Goal: Information Seeking & Learning: Learn about a topic

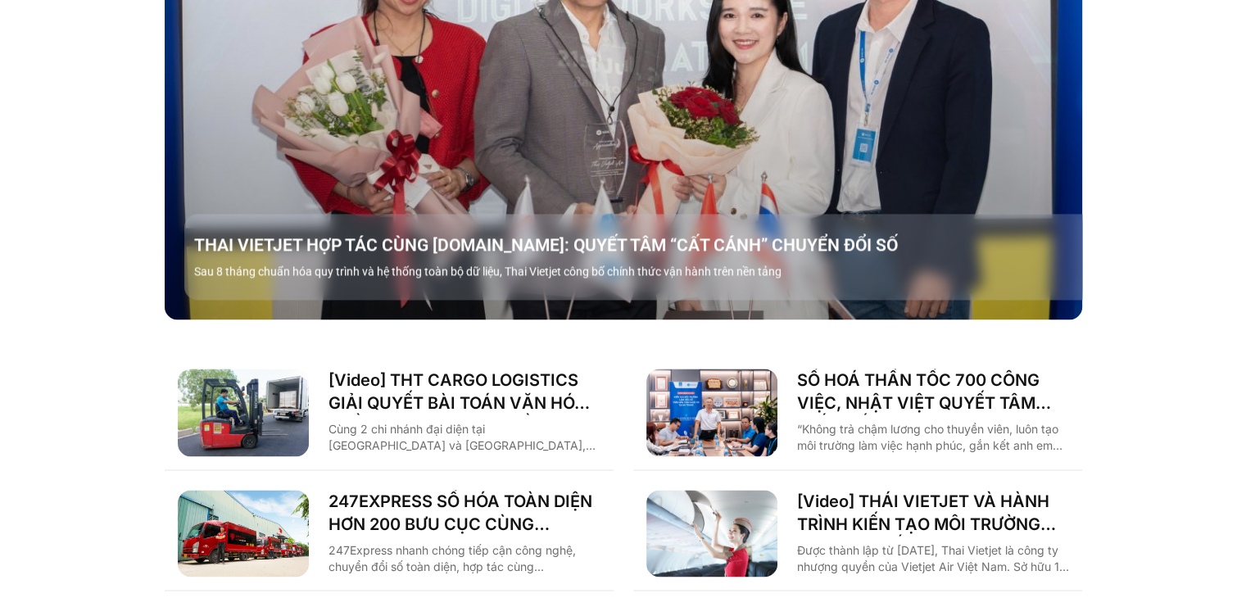
scroll to position [2122, 0]
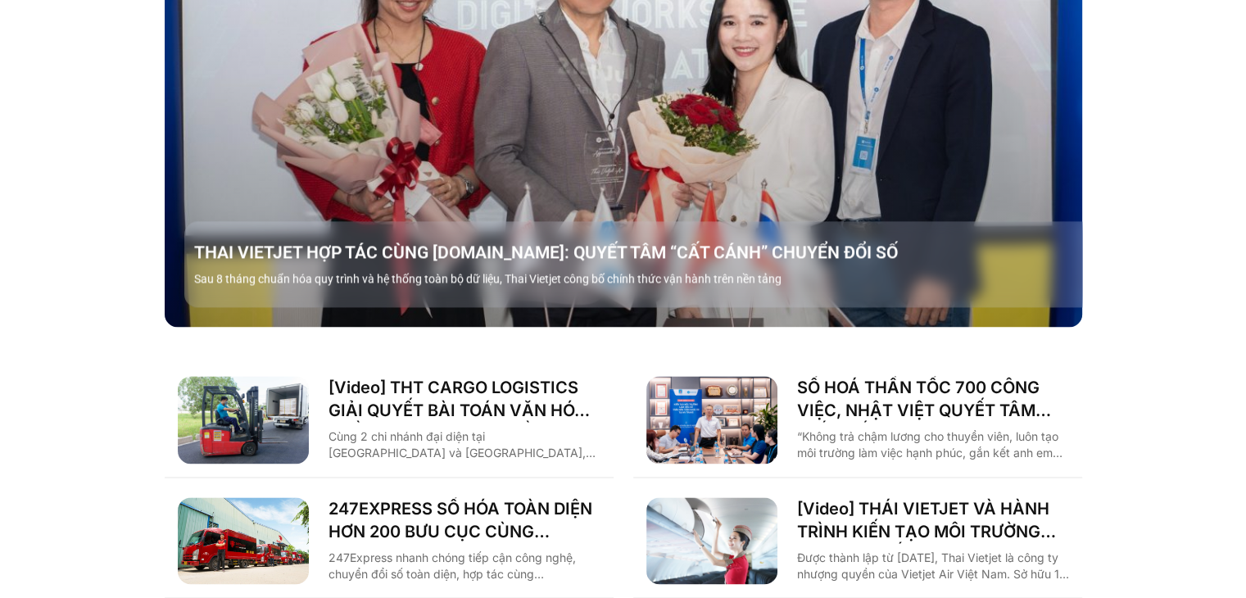
click at [704, 389] on img "Các tab. Mở mục bằng phím Enter hoặc Space, đóng bằng phím Esc và di chuyển bằn…" at bounding box center [711, 420] width 131 height 88
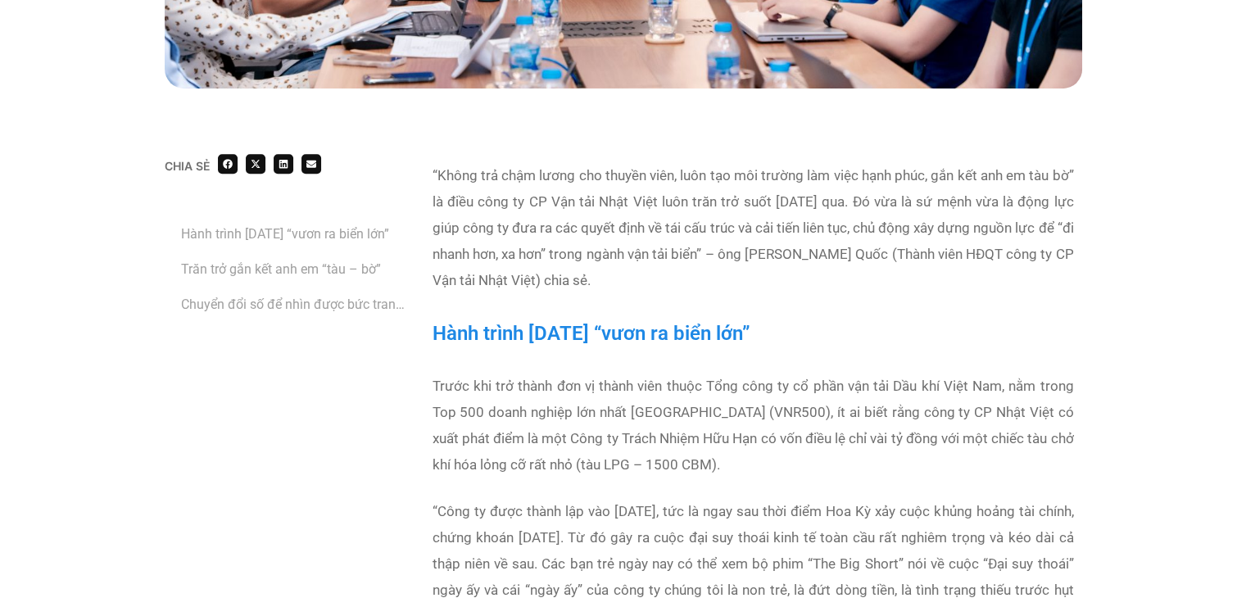
scroll to position [655, 0]
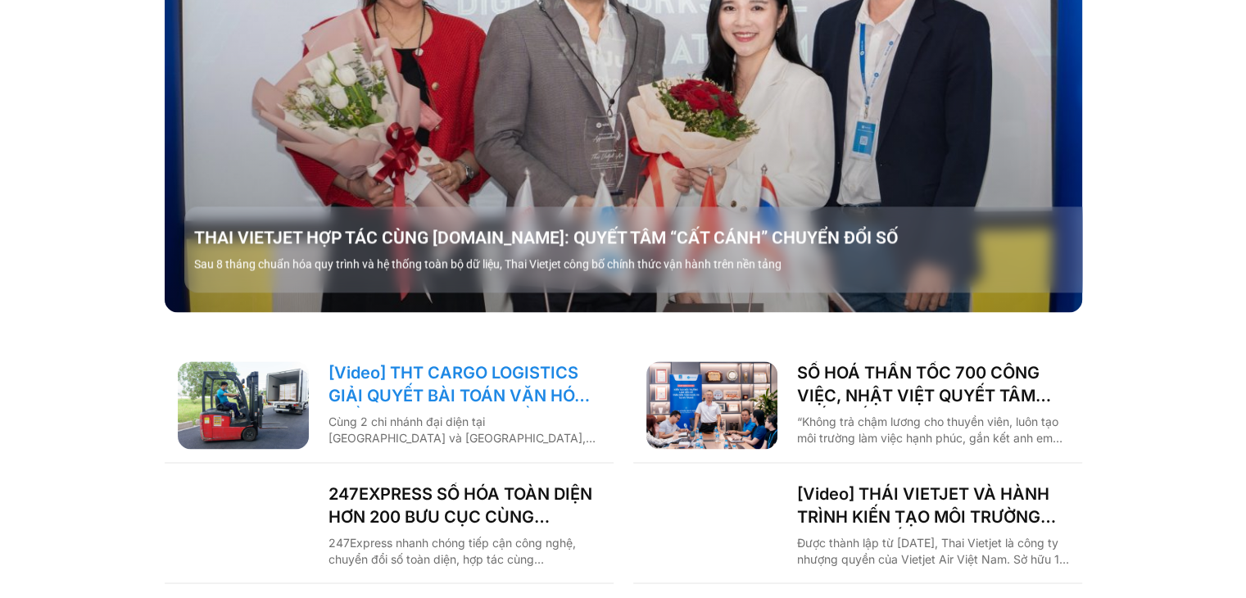
scroll to position [2130, 0]
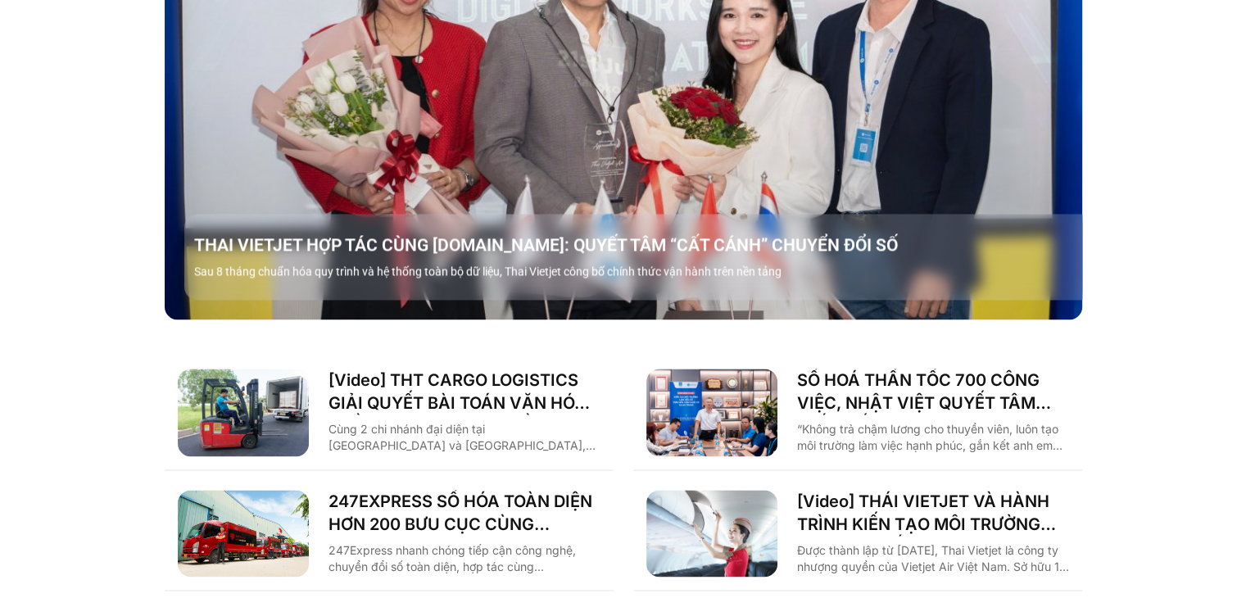
click at [437, 263] on p "Sau 8 tháng chuẩn hóa quy trình và hệ thống toàn bộ dữ liệu, Thai Vietjet công …" at bounding box center [643, 271] width 898 height 17
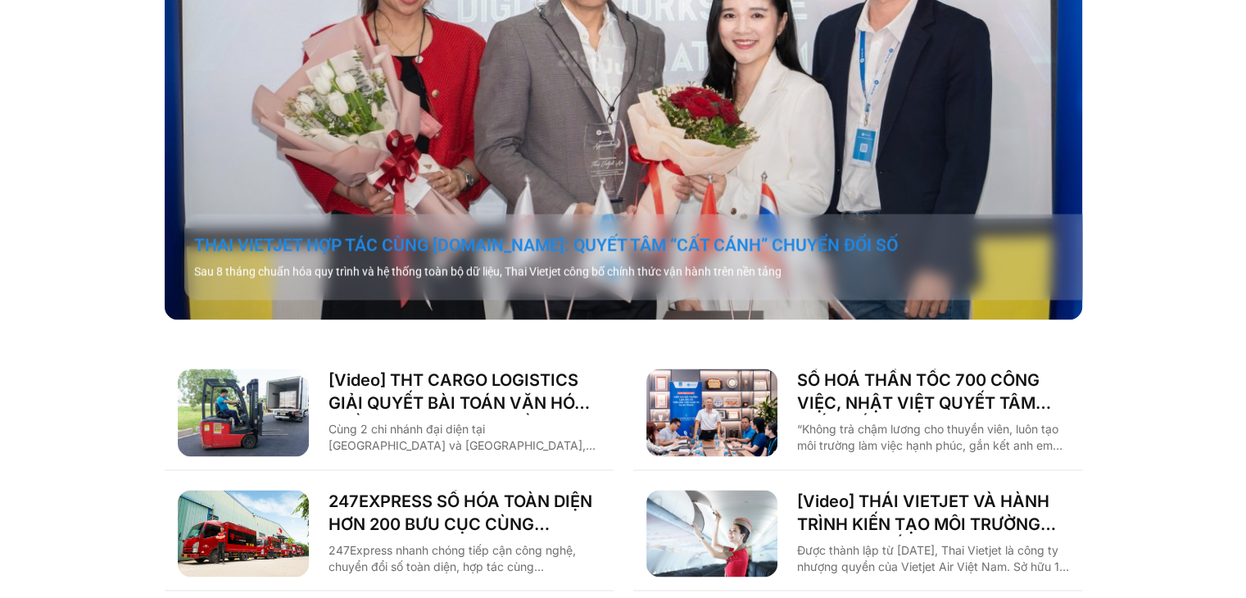
click at [470, 233] on link "THAI VIETJET HỢP TÁC CÙNG [DOMAIN_NAME]: QUYẾT TÂM “CẤT CÁNH” CHUYỂN ĐỔI SỐ" at bounding box center [643, 244] width 898 height 23
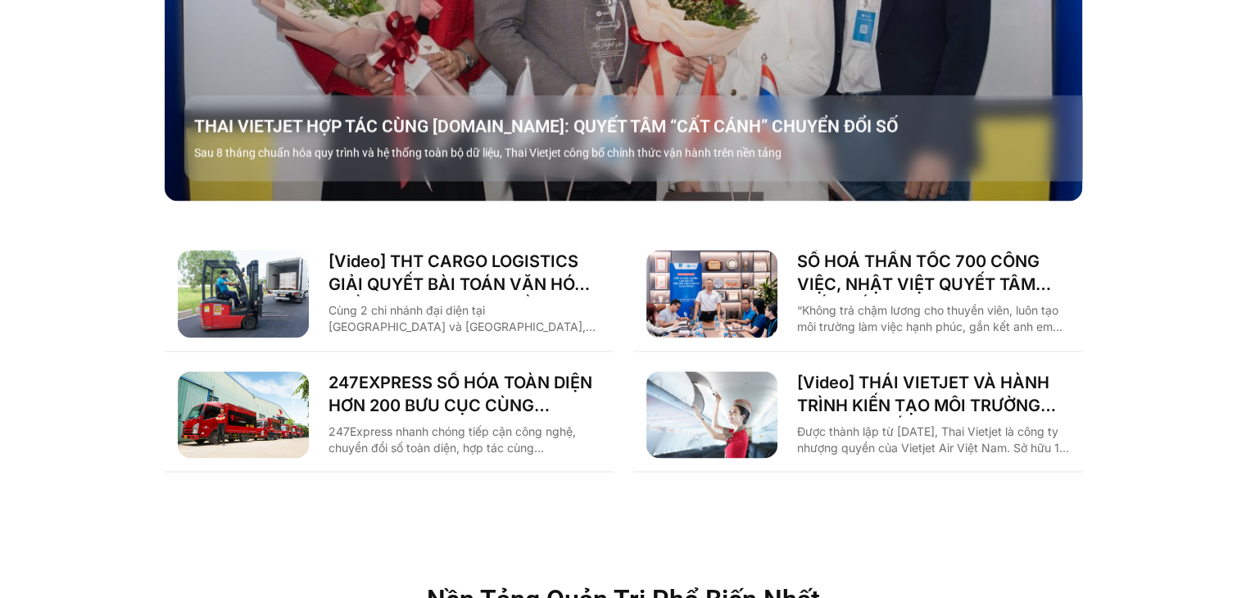
scroll to position [2368, 0]
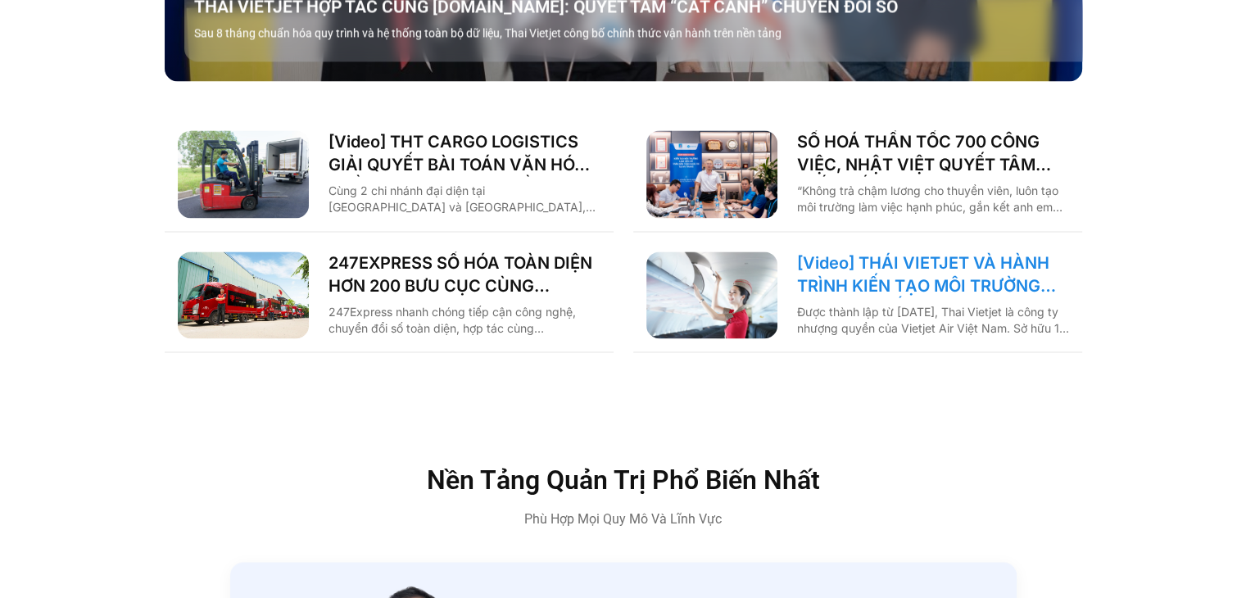
click at [920, 251] on link "[Video] THÁI VIETJET VÀ HÀNH TRÌNH KIẾN TẠO MÔI TRƯỜNG LÀM VIỆC SỐ CÙNG [DOMAIN…" at bounding box center [933, 274] width 272 height 46
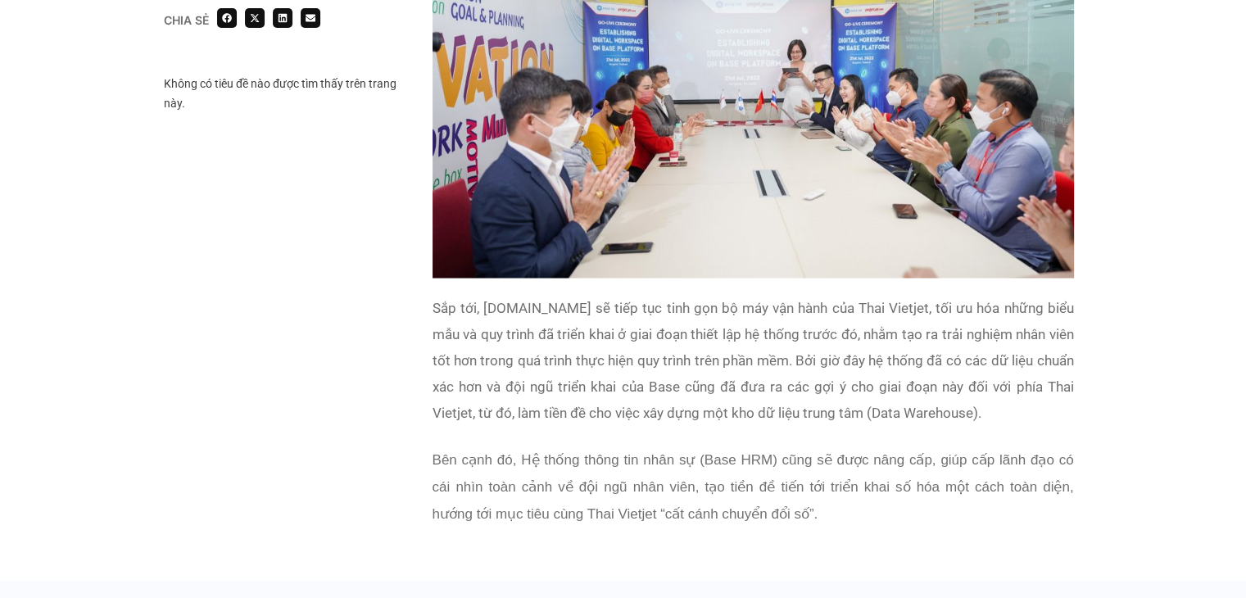
scroll to position [3031, 0]
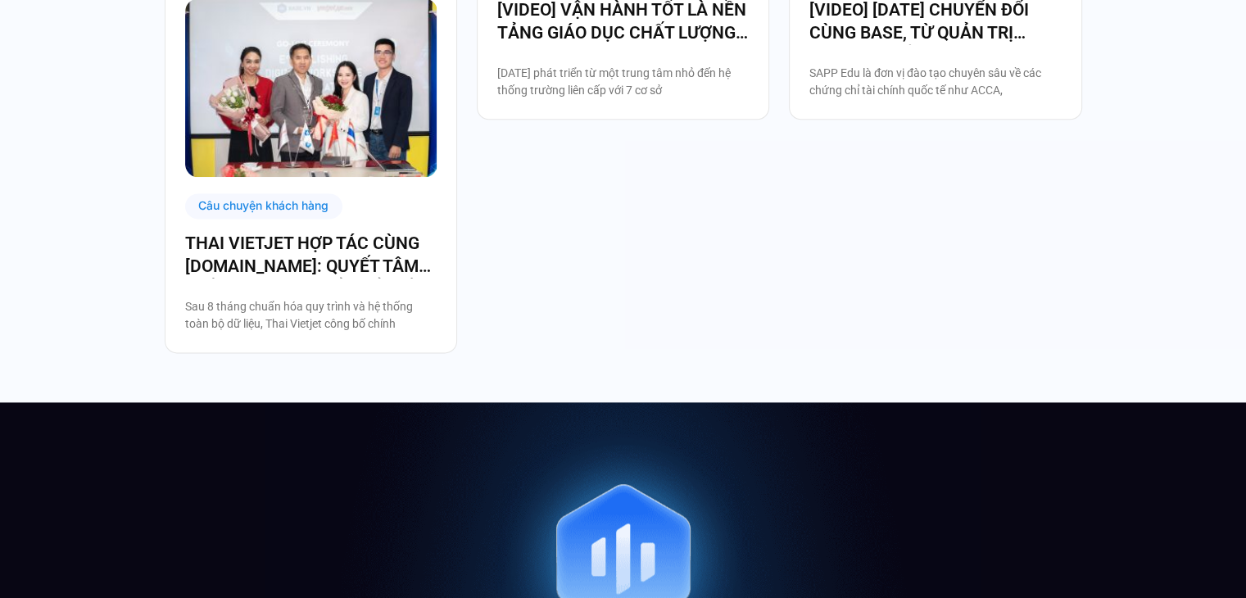
scroll to position [2211, 0]
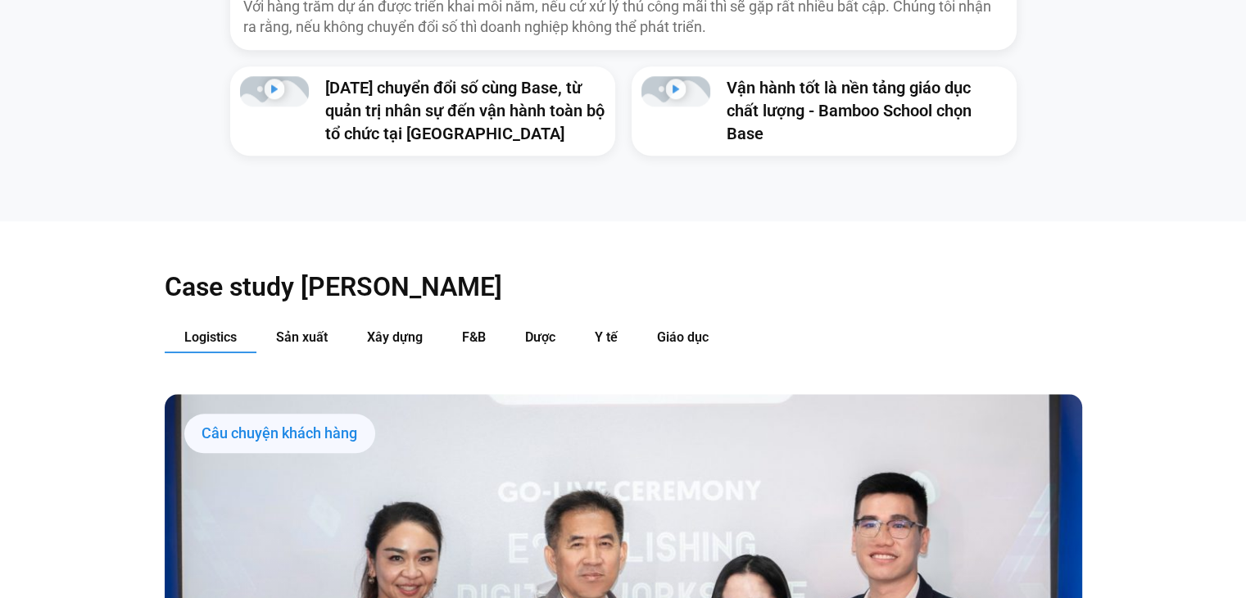
scroll to position [1707, 0]
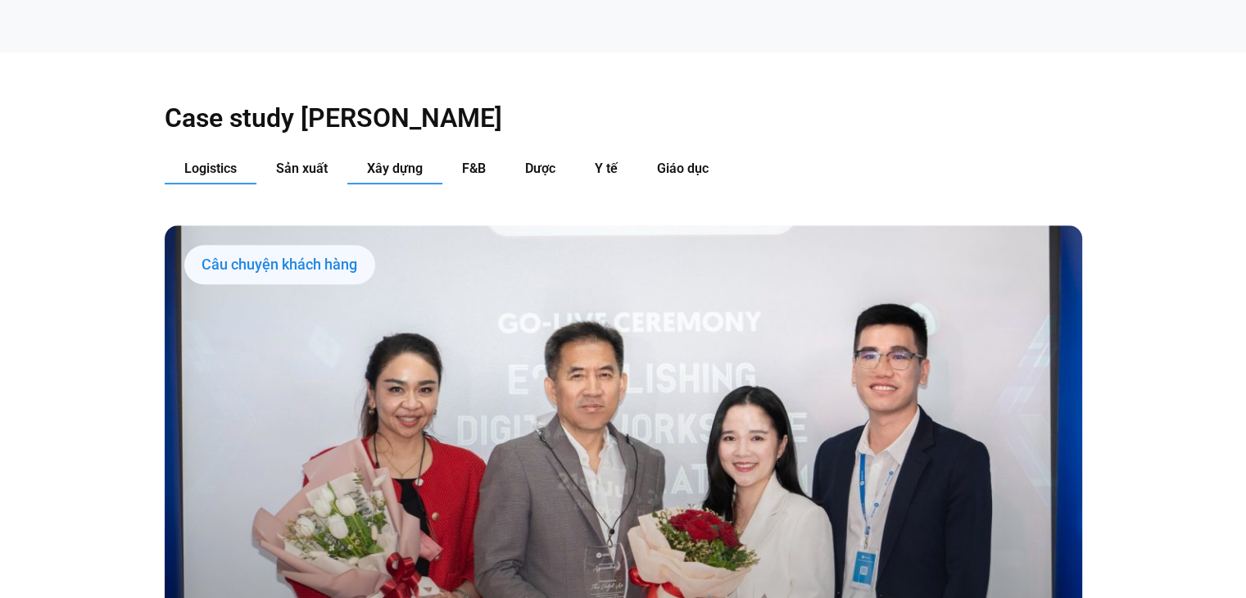
click at [396, 161] on span "Xây dựng" at bounding box center [395, 169] width 56 height 16
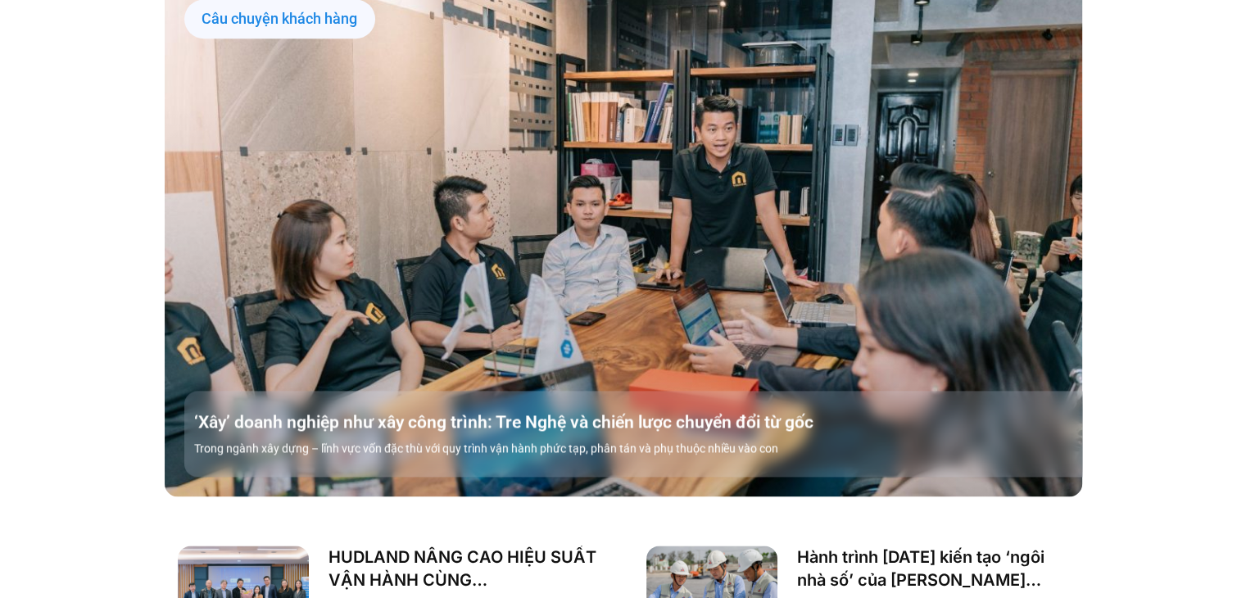
scroll to position [2362, 0]
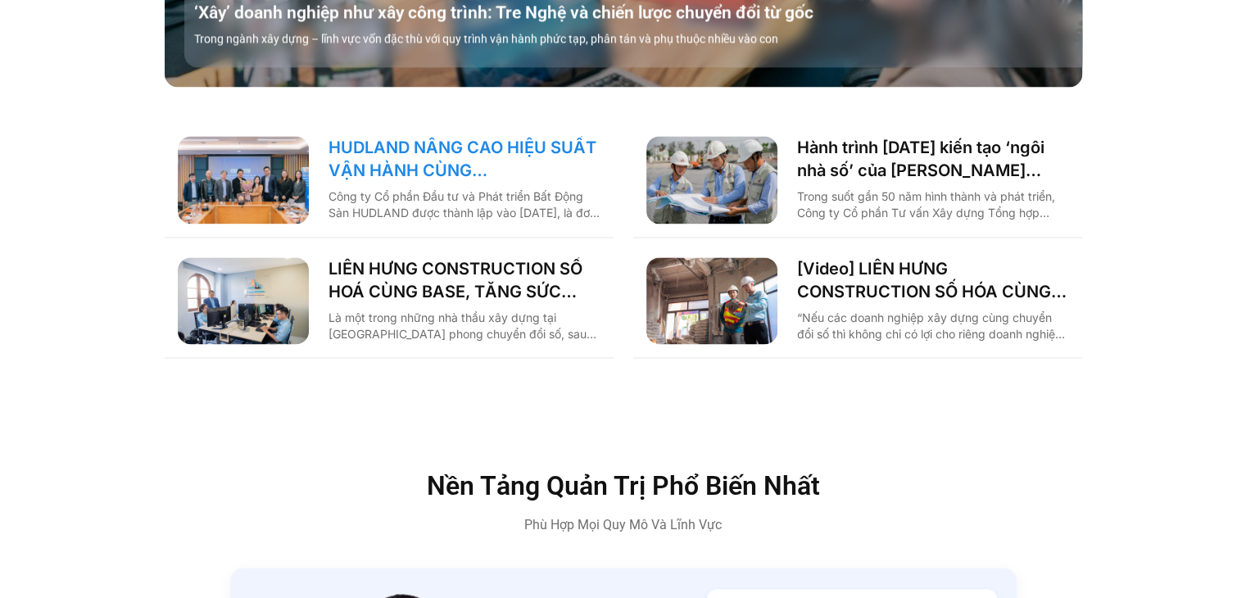
click at [514, 138] on link "HUDLAND NÂNG CAO HIỆU SUẤT VẬN HÀNH CÙNG BASE.VN" at bounding box center [464, 159] width 272 height 46
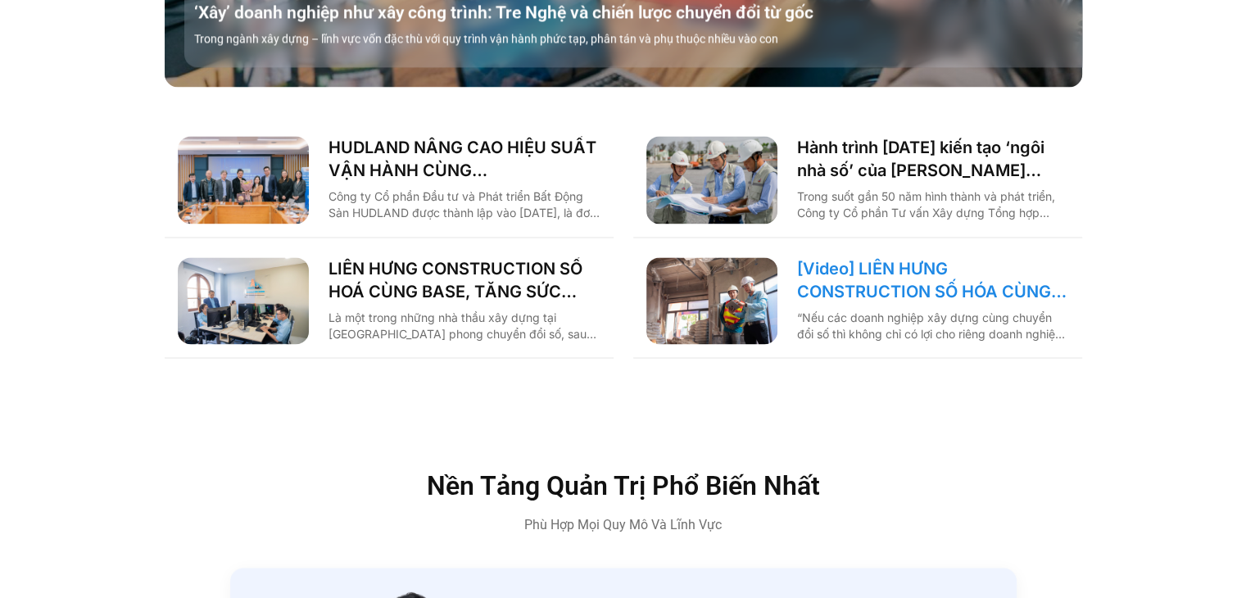
click at [851, 257] on link "[Video] LIÊN HƯNG CONSTRUCTION SỐ HÓA CÙNG BASE, TĂNG SỨC MẠNH NỘI TẠI KHAI PHÁ…" at bounding box center [933, 280] width 272 height 46
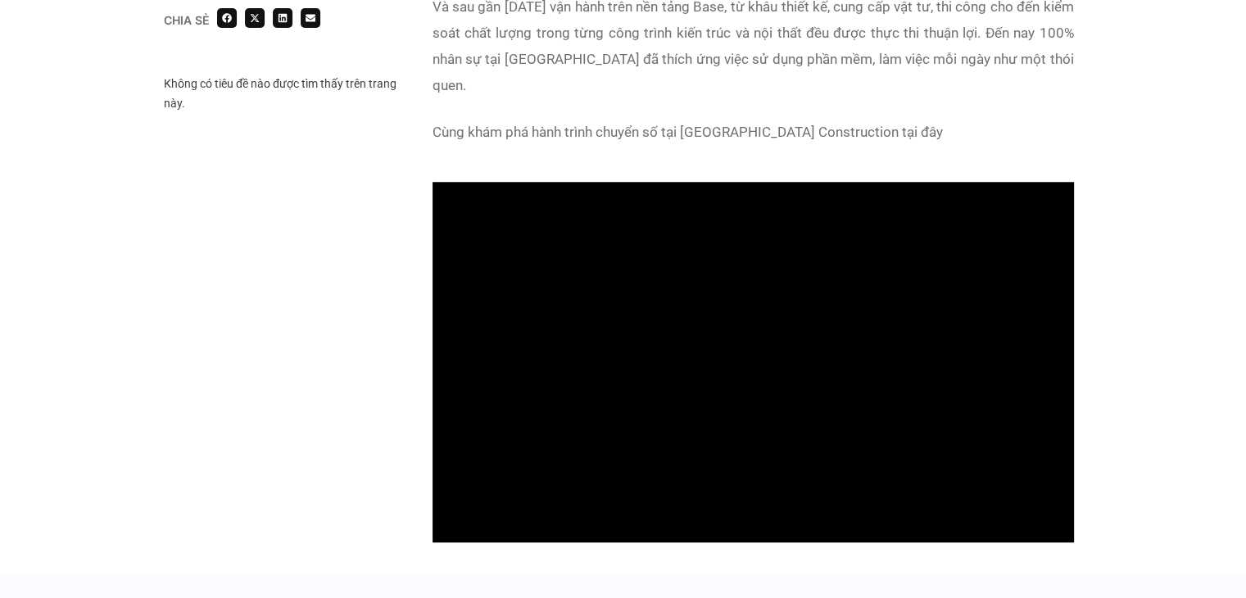
scroll to position [1556, 0]
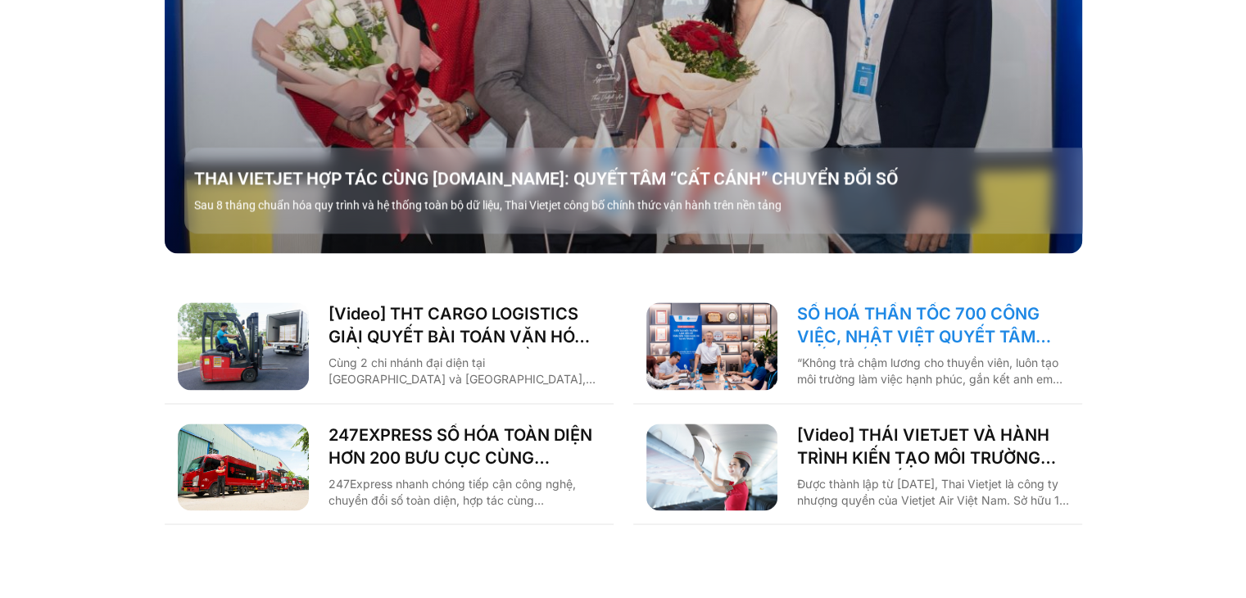
scroll to position [2198, 0]
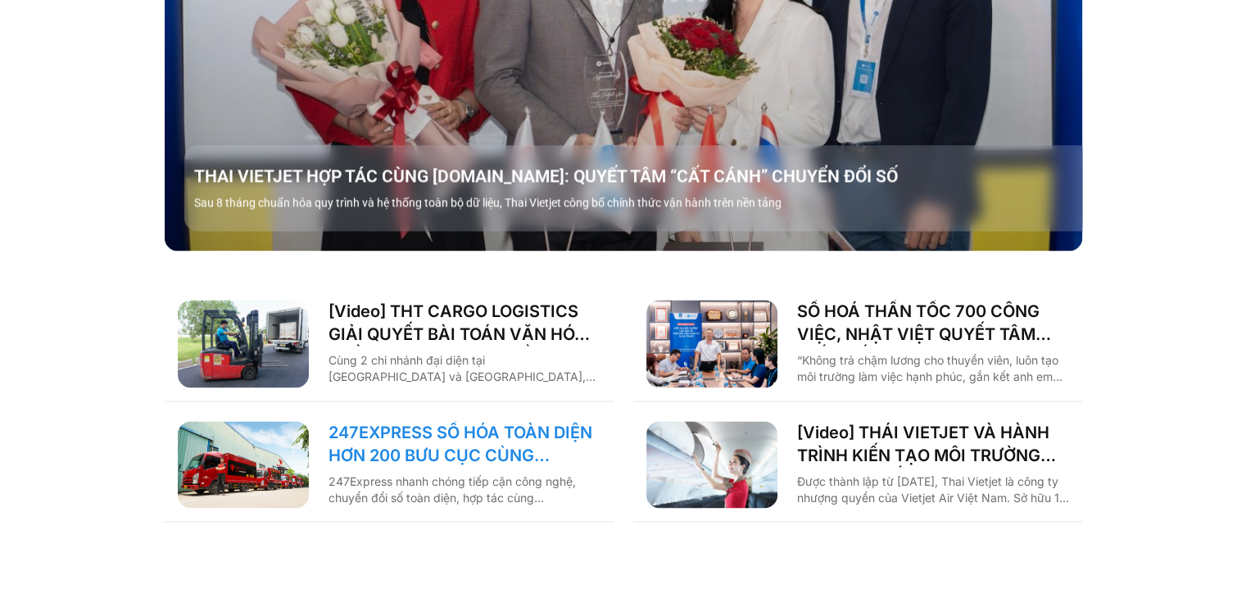
click at [440, 421] on link "247EXPRESS SỐ HÓA TOÀN DIỆN HƠN 200 BƯU CỤC CÙNG BASE.VN" at bounding box center [464, 444] width 272 height 46
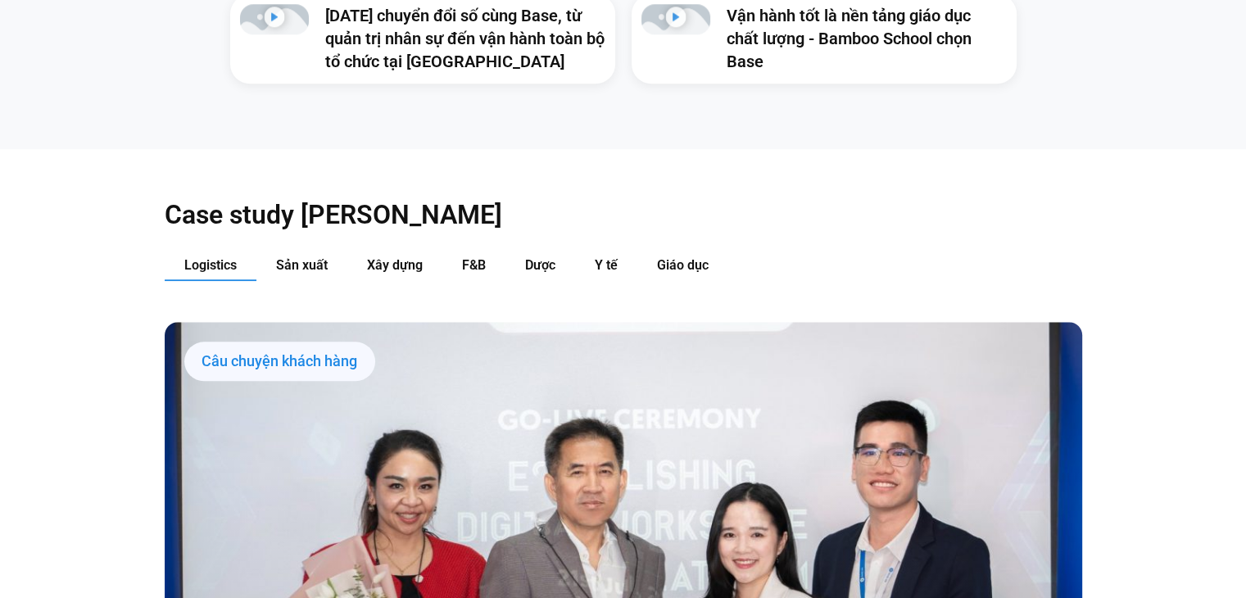
scroll to position [1707, 0]
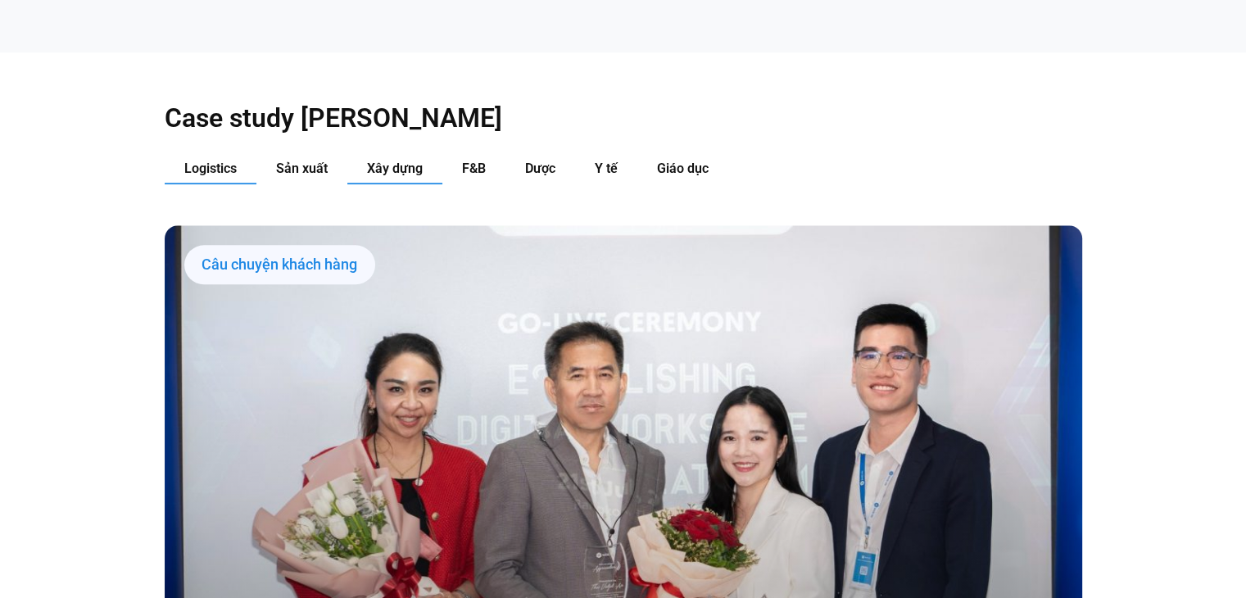
click at [406, 161] on span "Xây dựng" at bounding box center [395, 169] width 56 height 16
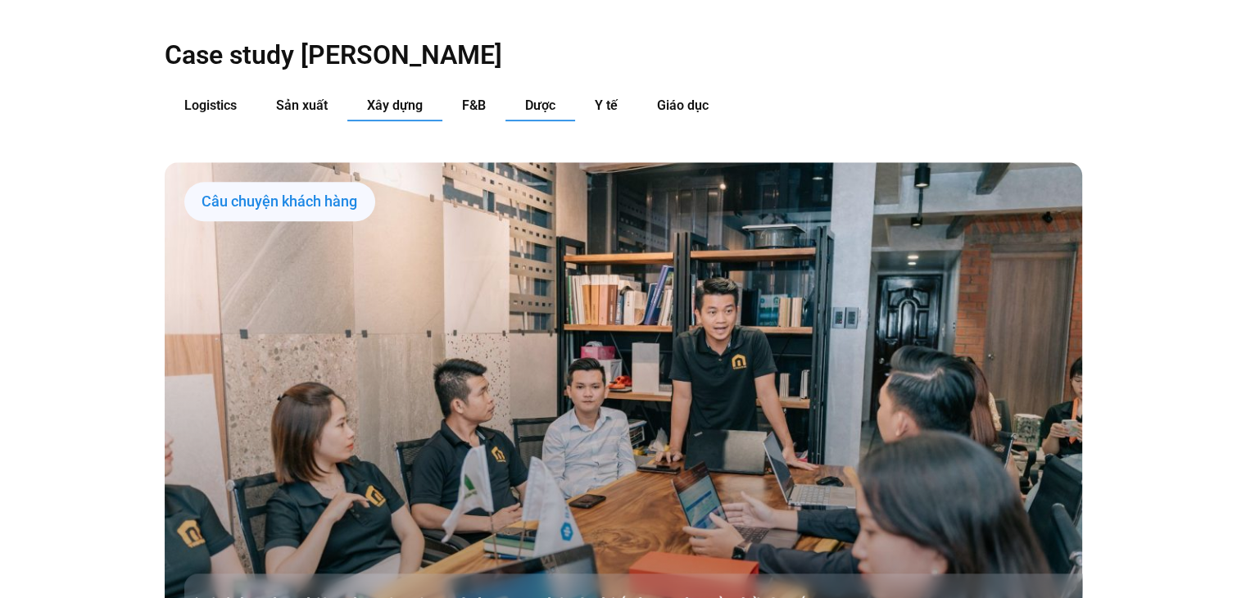
scroll to position [1789, 0]
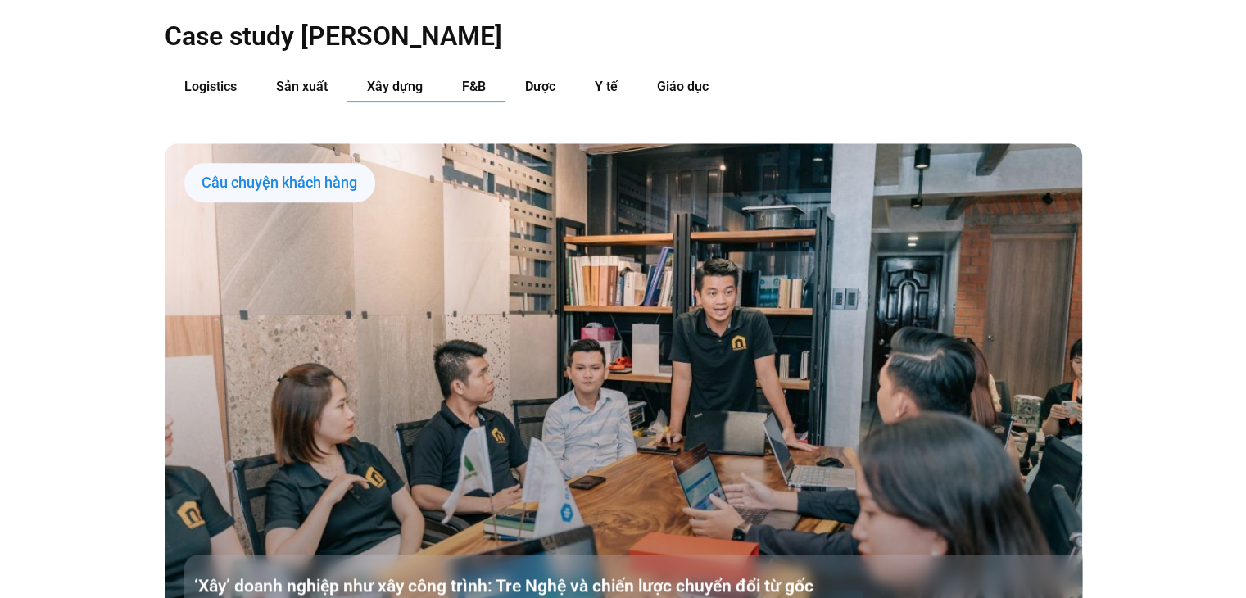
click at [489, 72] on button "F&B" at bounding box center [473, 87] width 63 height 30
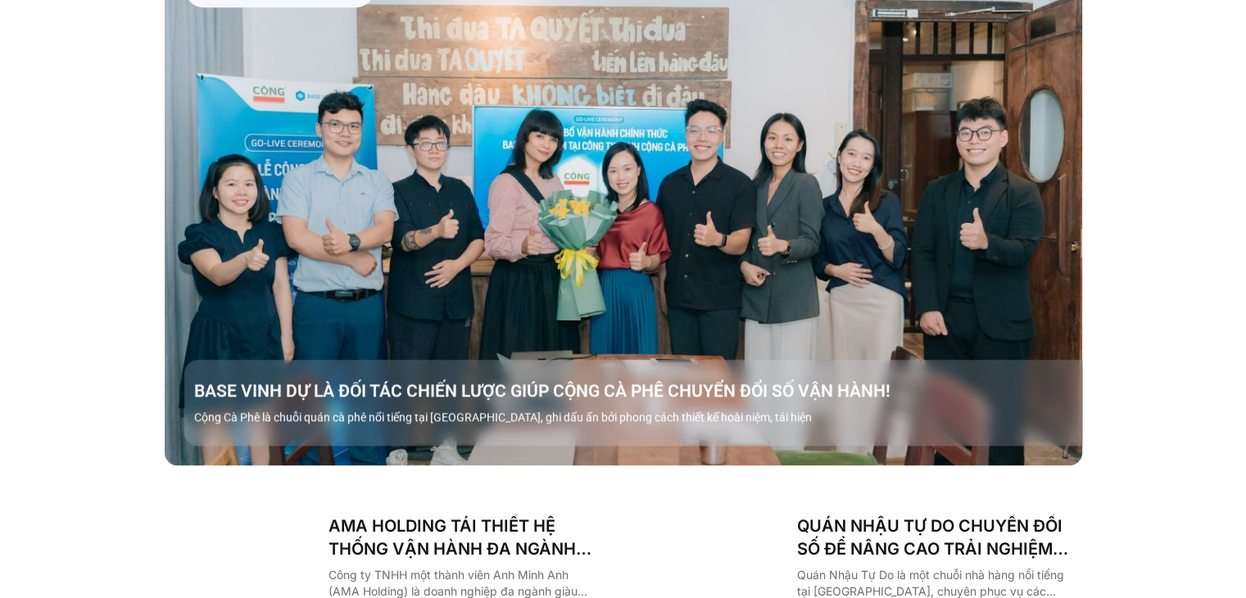
scroll to position [2116, 0]
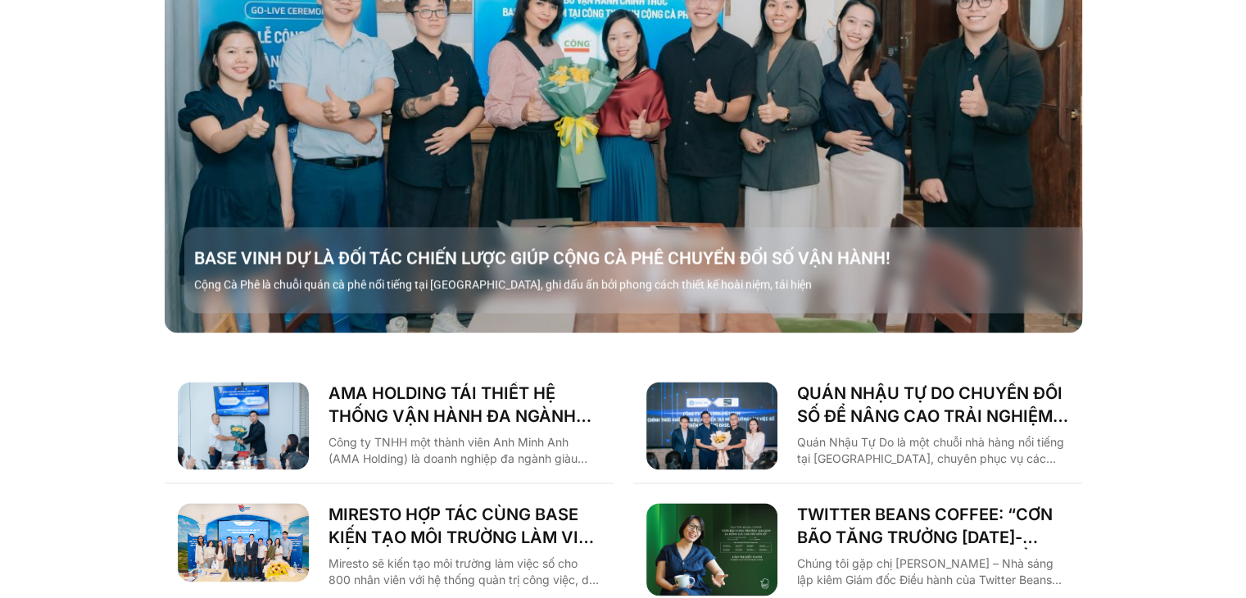
click at [646, 227] on div "BASE VINH DỰ LÀ ĐỐI TÁC CHIẾN LƯỢC GIÚP CỘNG CÀ PHÊ CHUYỂN ĐỔI SỐ VẬN HÀNH! Cộn…" at bounding box center [642, 270] width 917 height 86
click at [646, 244] on div "BASE VINH DỰ LÀ ĐỐI TÁC CHIẾN LƯỢC GIÚP CỘNG CÀ PHÊ CHUYỂN ĐỔI SỐ VẬN HÀNH! Cộn…" at bounding box center [642, 270] width 917 height 86
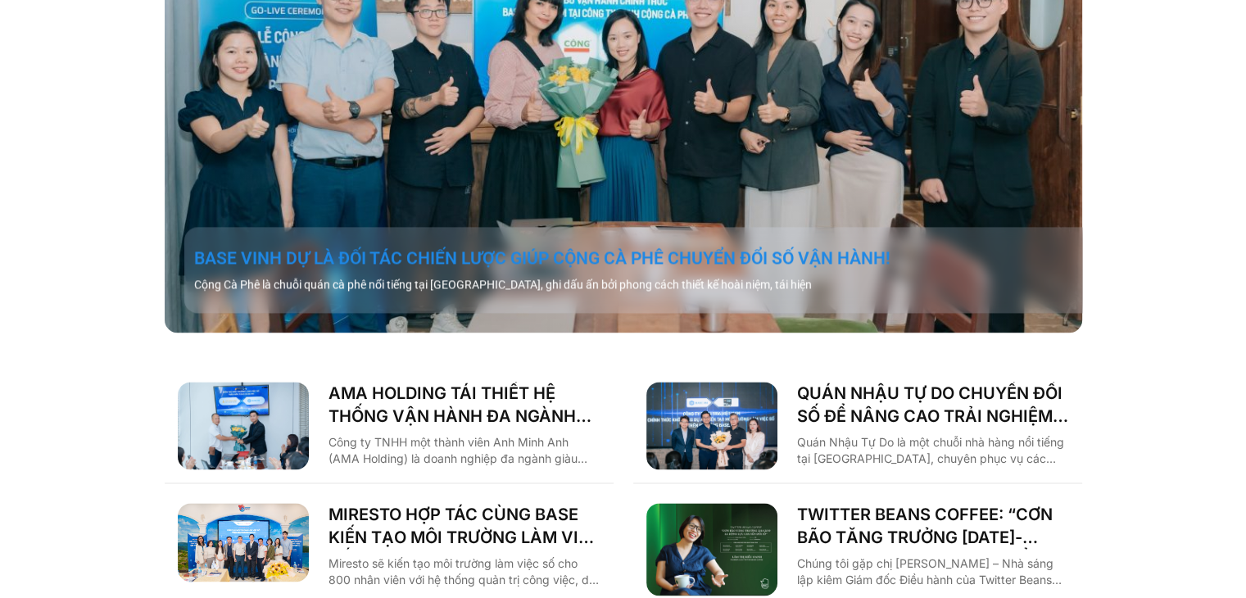
click at [651, 247] on link "BASE VINH DỰ LÀ ĐỐI TÁC CHIẾN LƯỢC GIÚP CỘNG CÀ PHÊ CHUYỂN ĐỔI SỐ VẬN HÀNH!" at bounding box center [643, 258] width 898 height 23
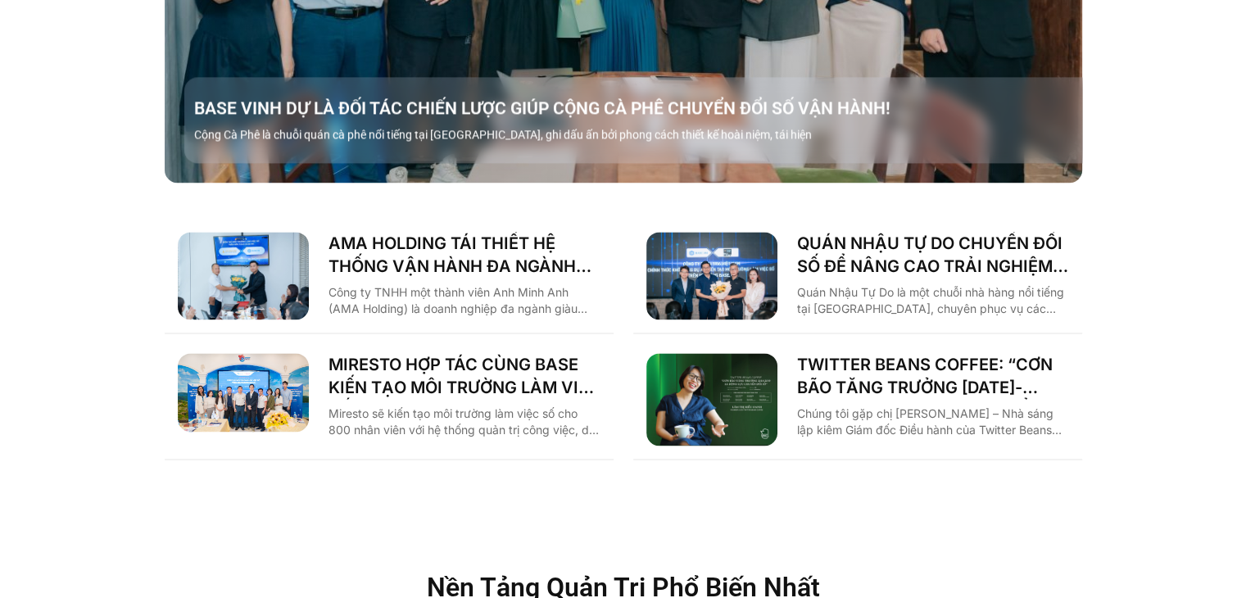
scroll to position [2362, 0]
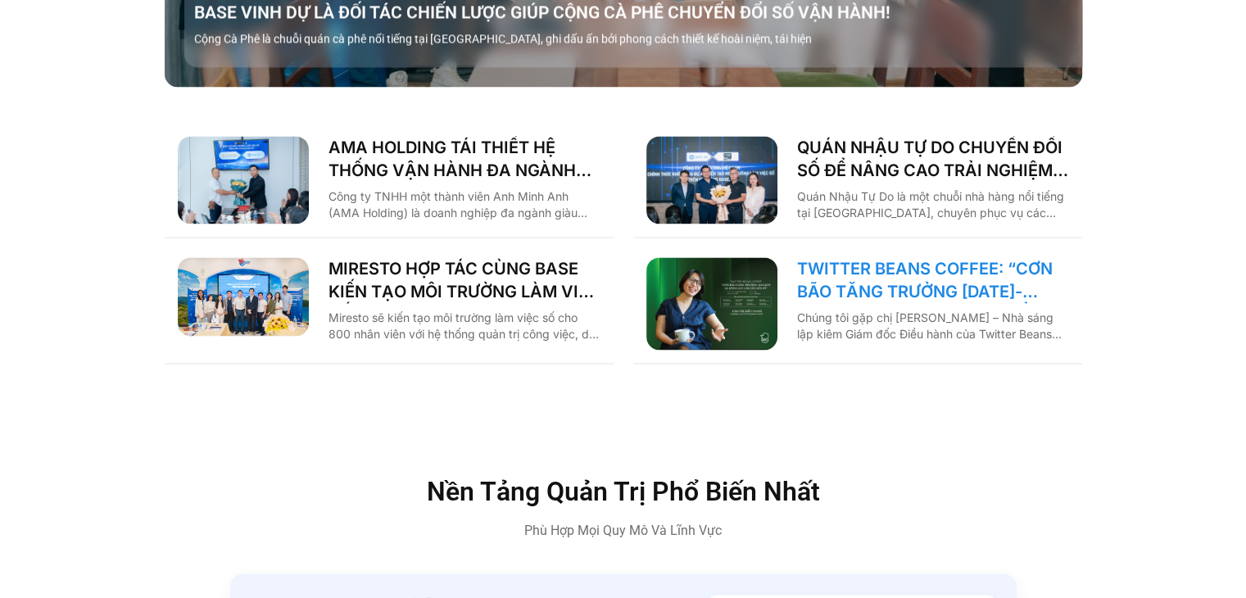
click at [835, 257] on link "TWITTER BEANS COFFEE: “CƠN BÃO TĂNG TRƯỞNG [DATE]-[DATE] LÀ ĐỘNG LỰC CHUYỂN ĐỔI…" at bounding box center [933, 280] width 272 height 46
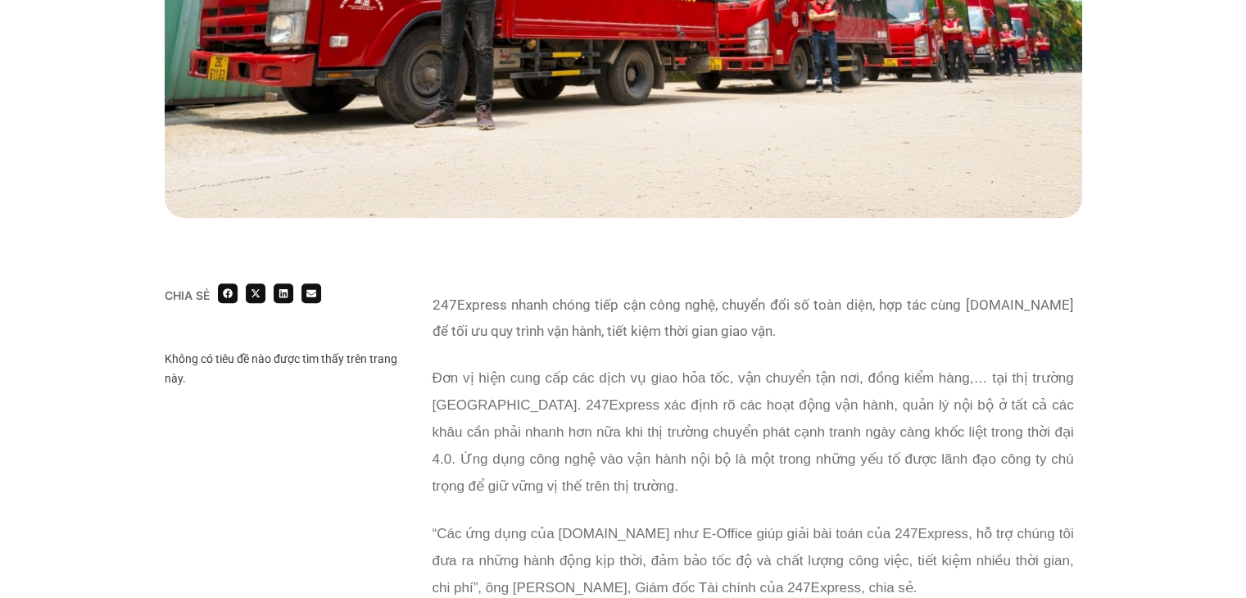
scroll to position [426, 0]
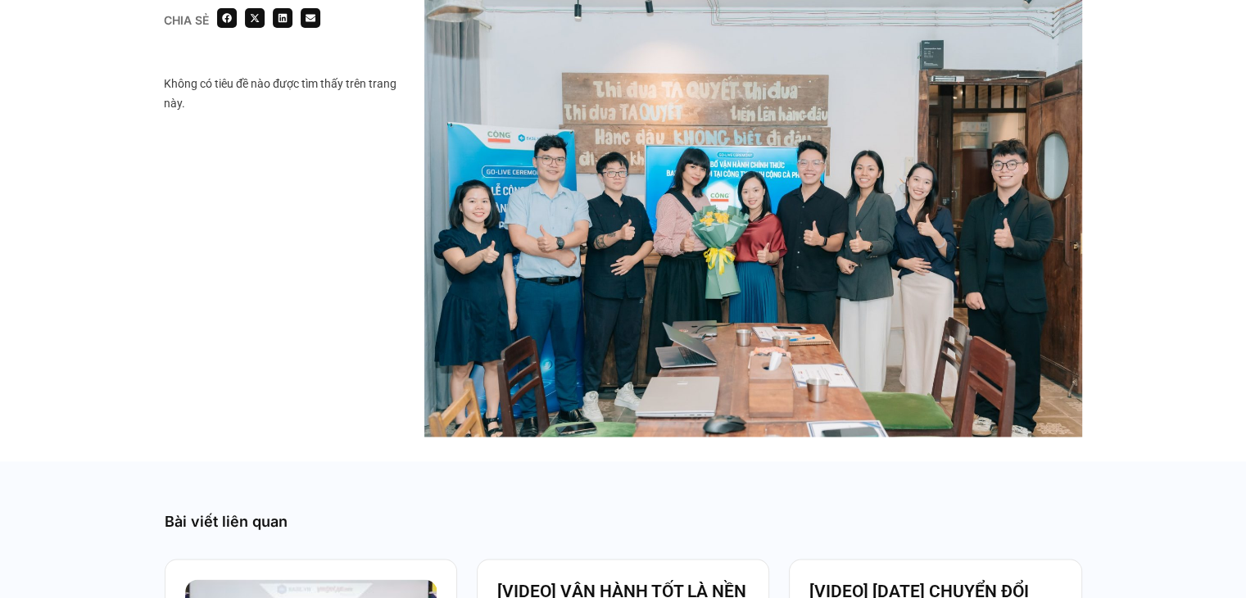
scroll to position [3031, 0]
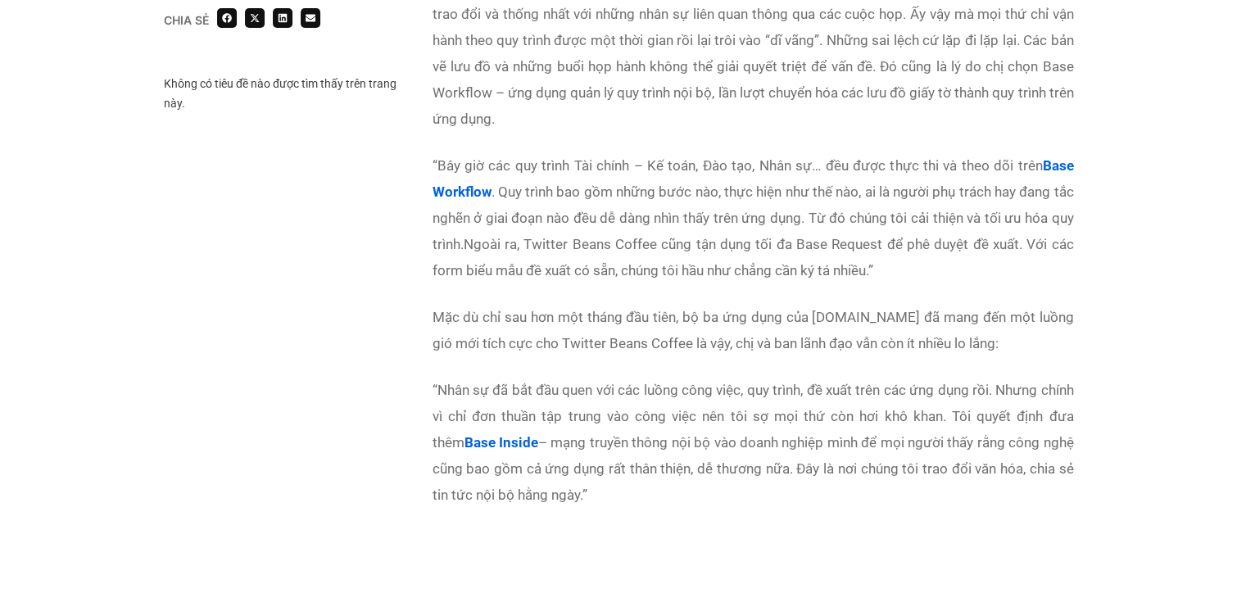
scroll to position [4095, 0]
